Goal: Transaction & Acquisition: Obtain resource

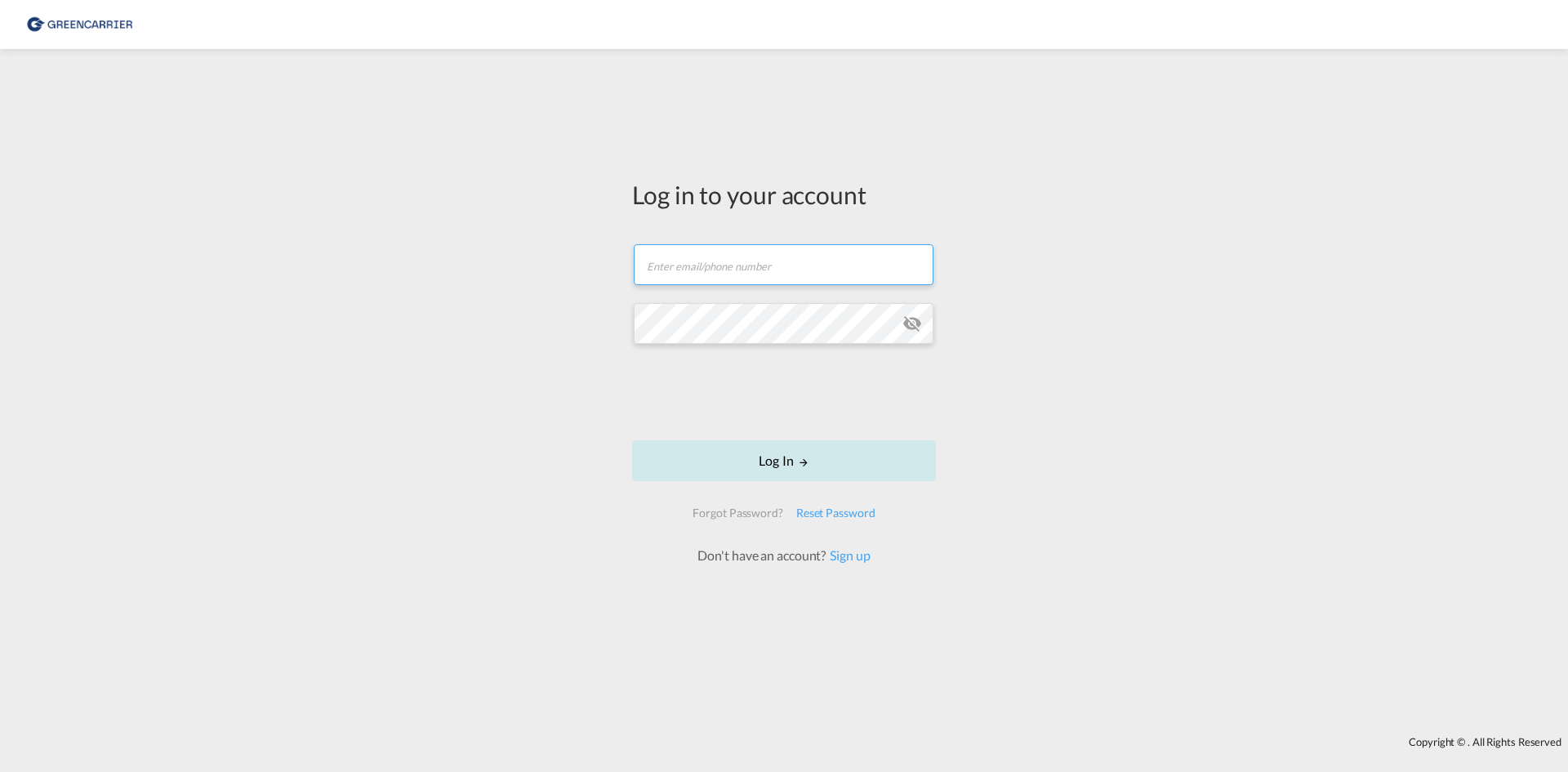
type input "ocean.nordic@atlanticif.com"
click at [737, 460] on button "Log In" at bounding box center [784, 460] width 304 height 41
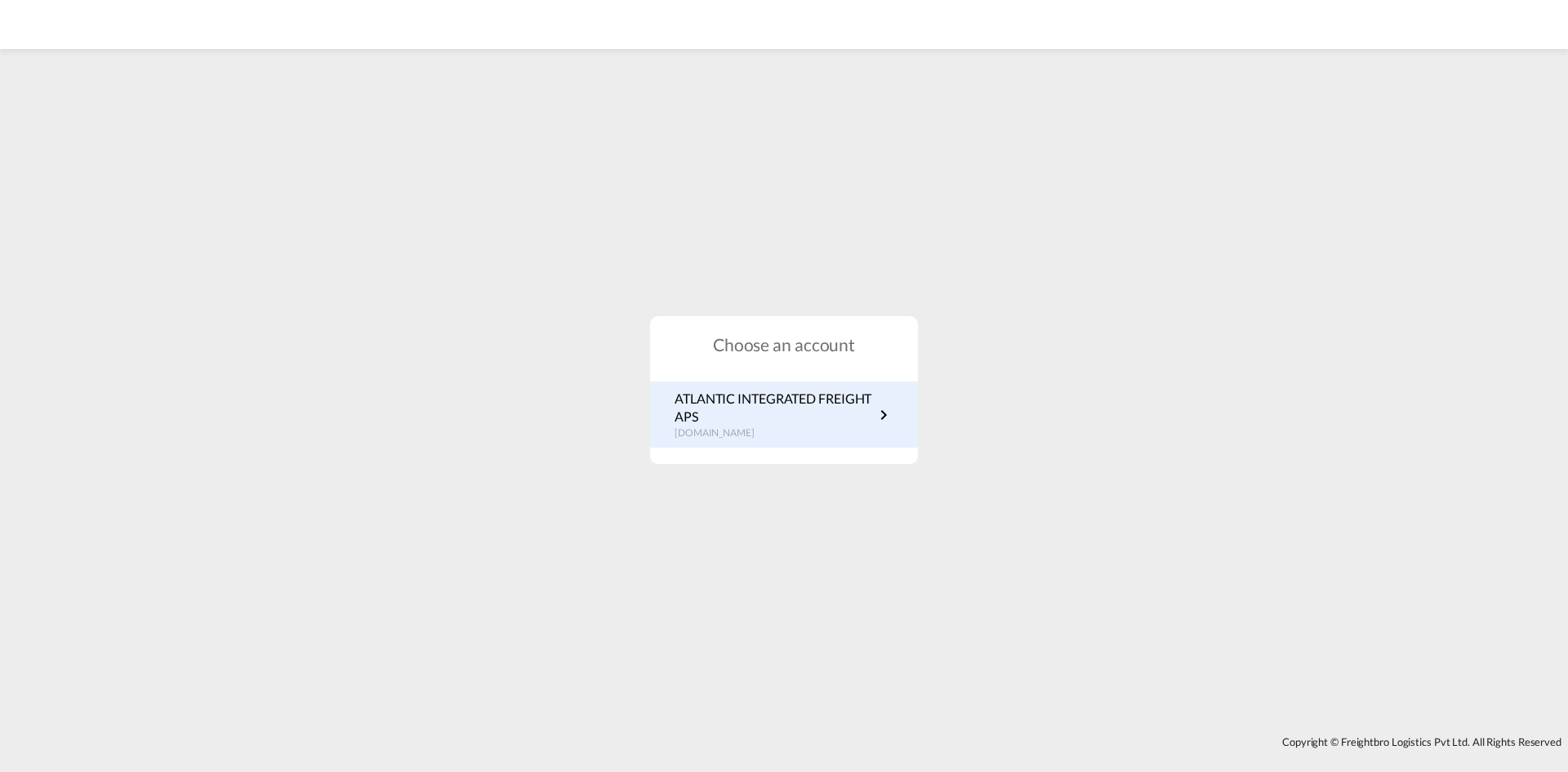
click at [748, 401] on p "ATLANTIC INTEGRATED FREIGHT APS" at bounding box center [774, 407] width 199 height 36
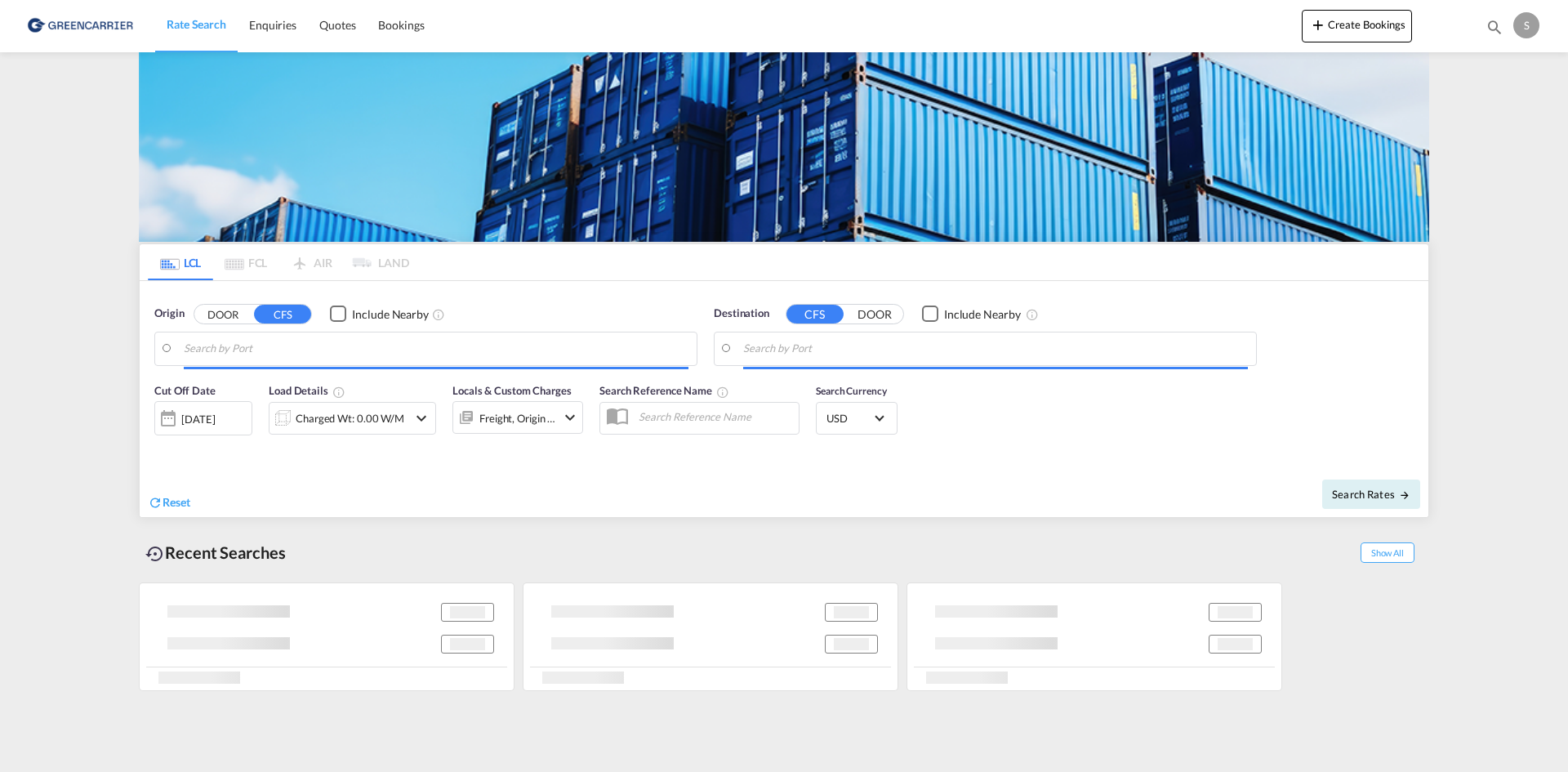
type input "[GEOGRAPHIC_DATA], [GEOGRAPHIC_DATA]"
type input "Busan, KRPUS"
